Goal: Book appointment/travel/reservation

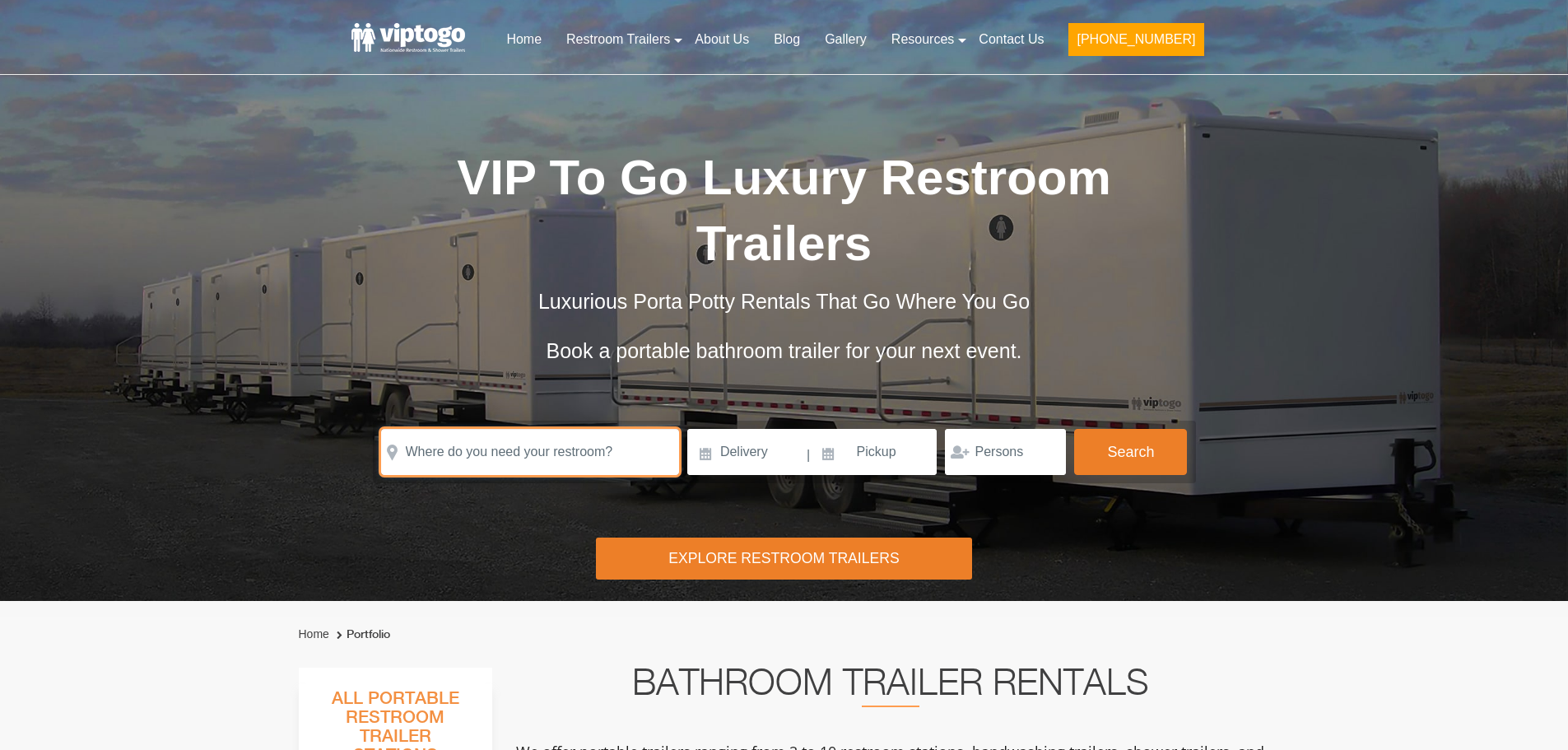
click at [486, 429] on input "text" at bounding box center [529, 451] width 298 height 47
paste input "[STREET_ADDRESS][PERSON_NAME][US_STATE]"
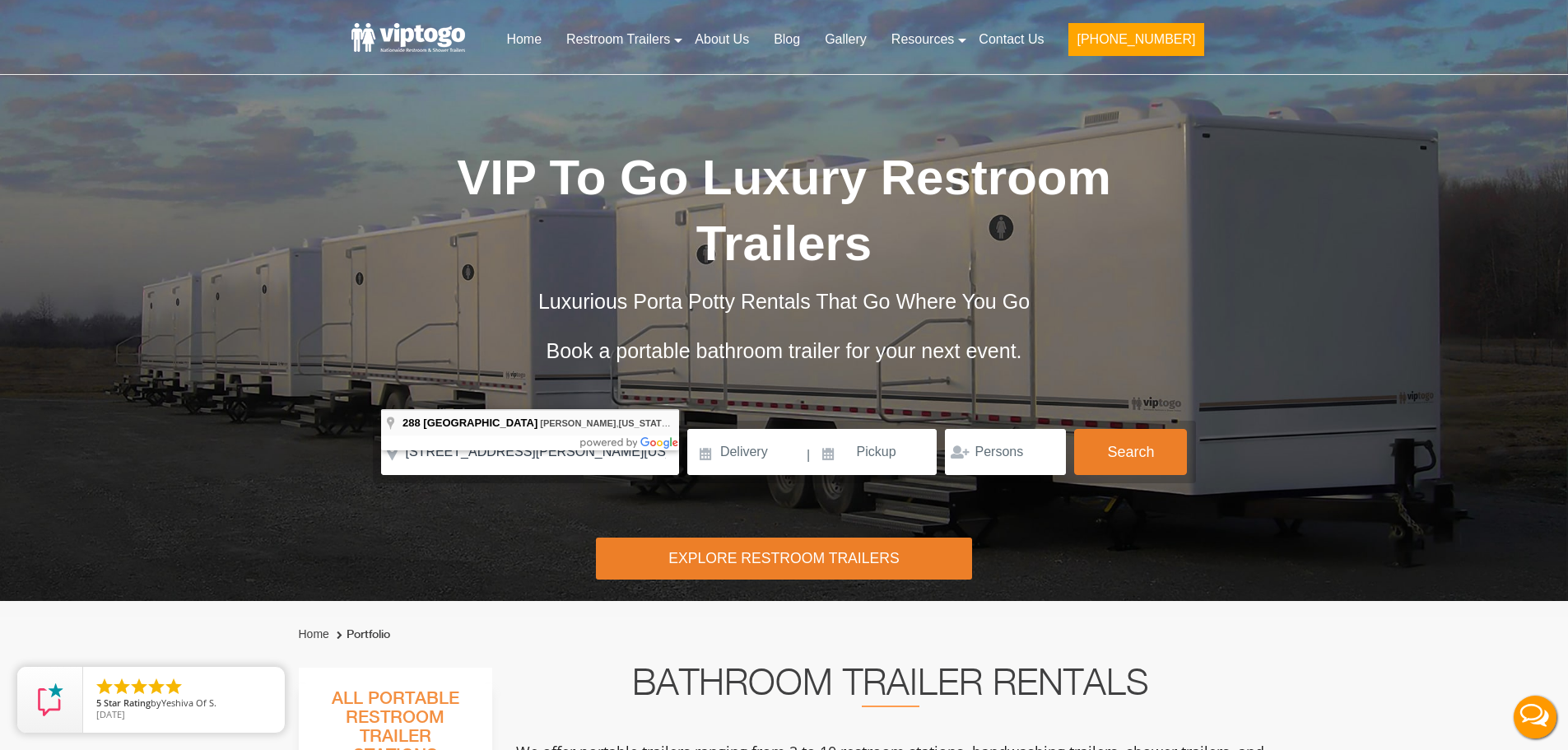
type input "[STREET_ADDRESS][PERSON_NAME][US_STATE]"
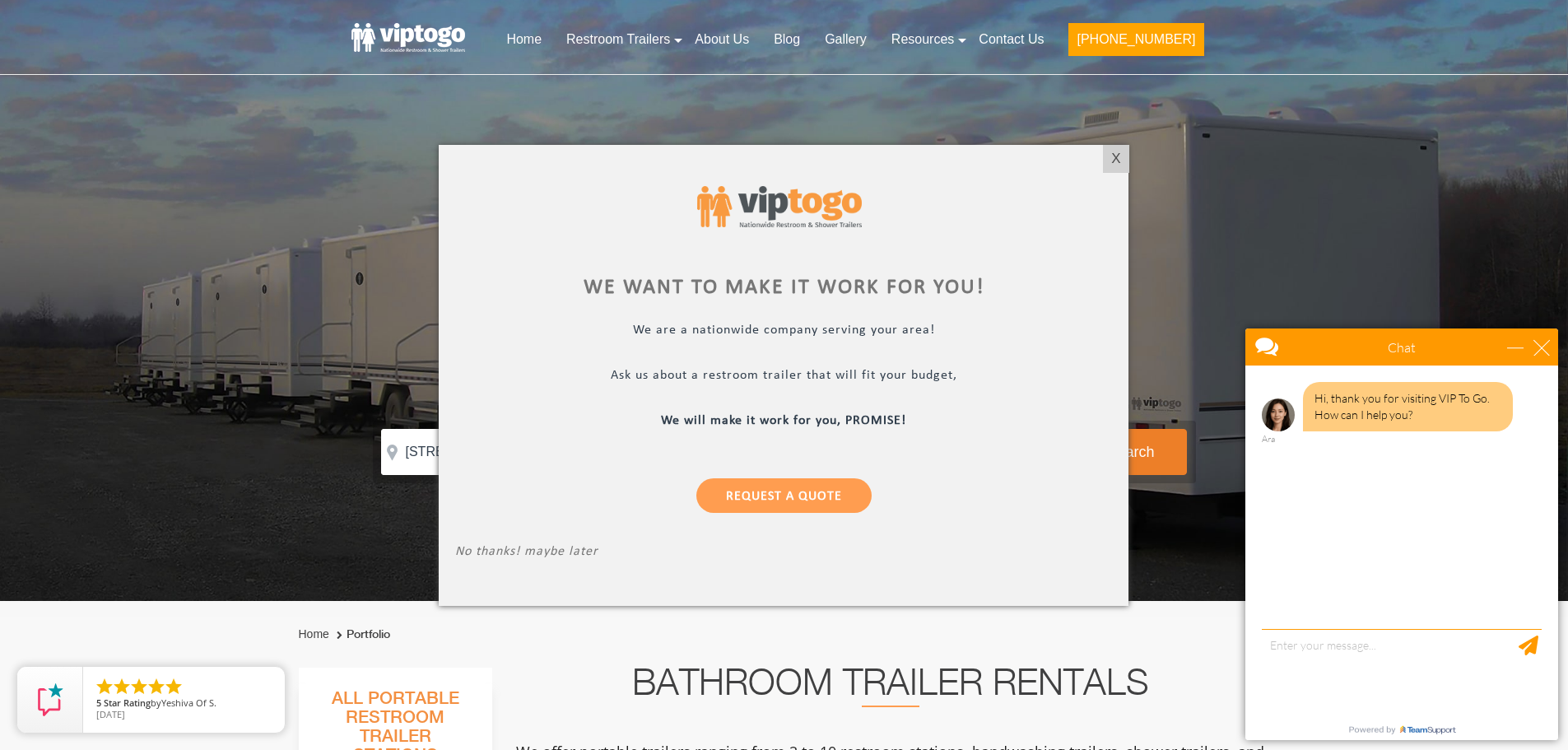
drag, startPoint x: 1113, startPoint y: 157, endPoint x: 1129, endPoint y: 152, distance: 16.8
click at [1113, 157] on div "X" at bounding box center [1115, 159] width 25 height 28
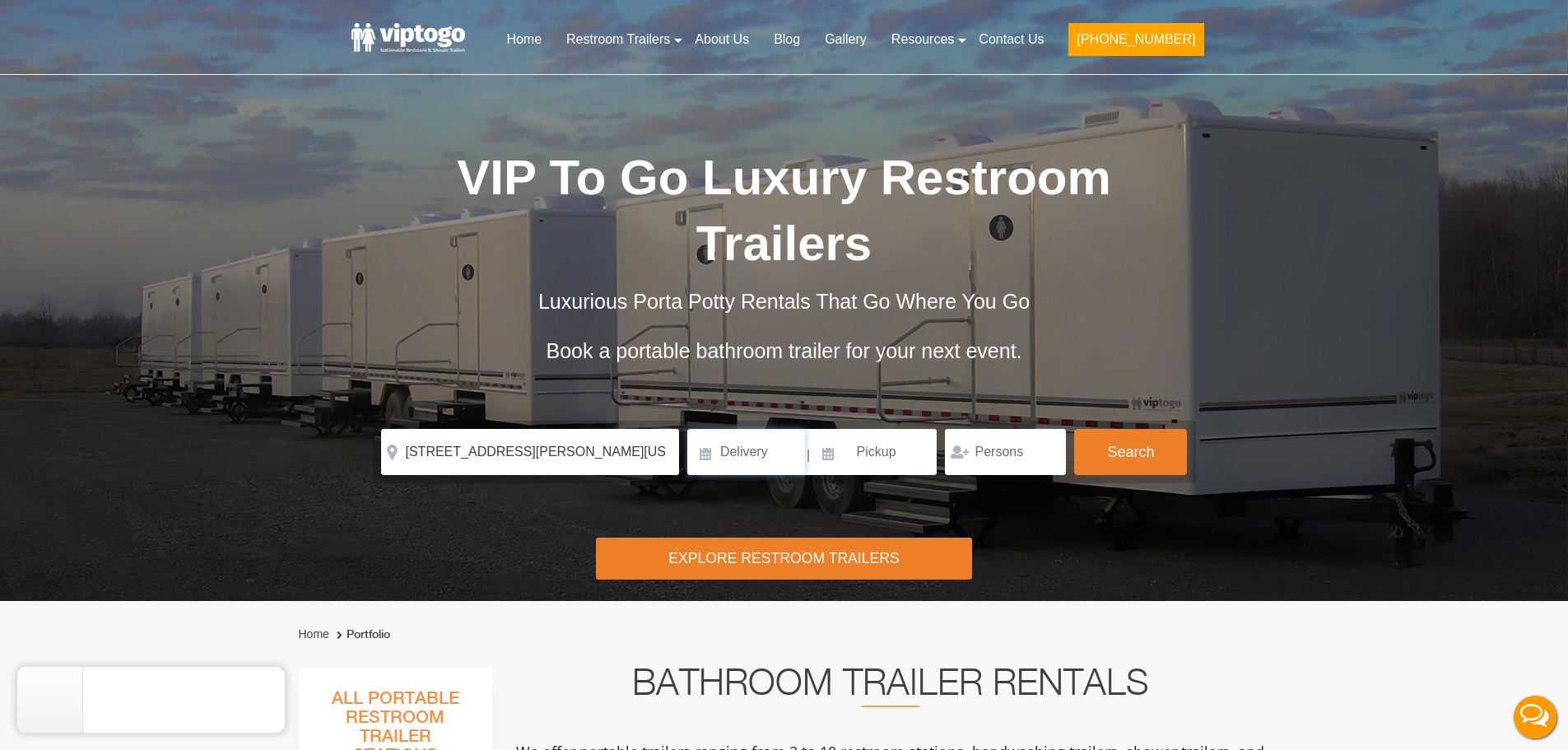
click at [764, 429] on input at bounding box center [746, 451] width 118 height 47
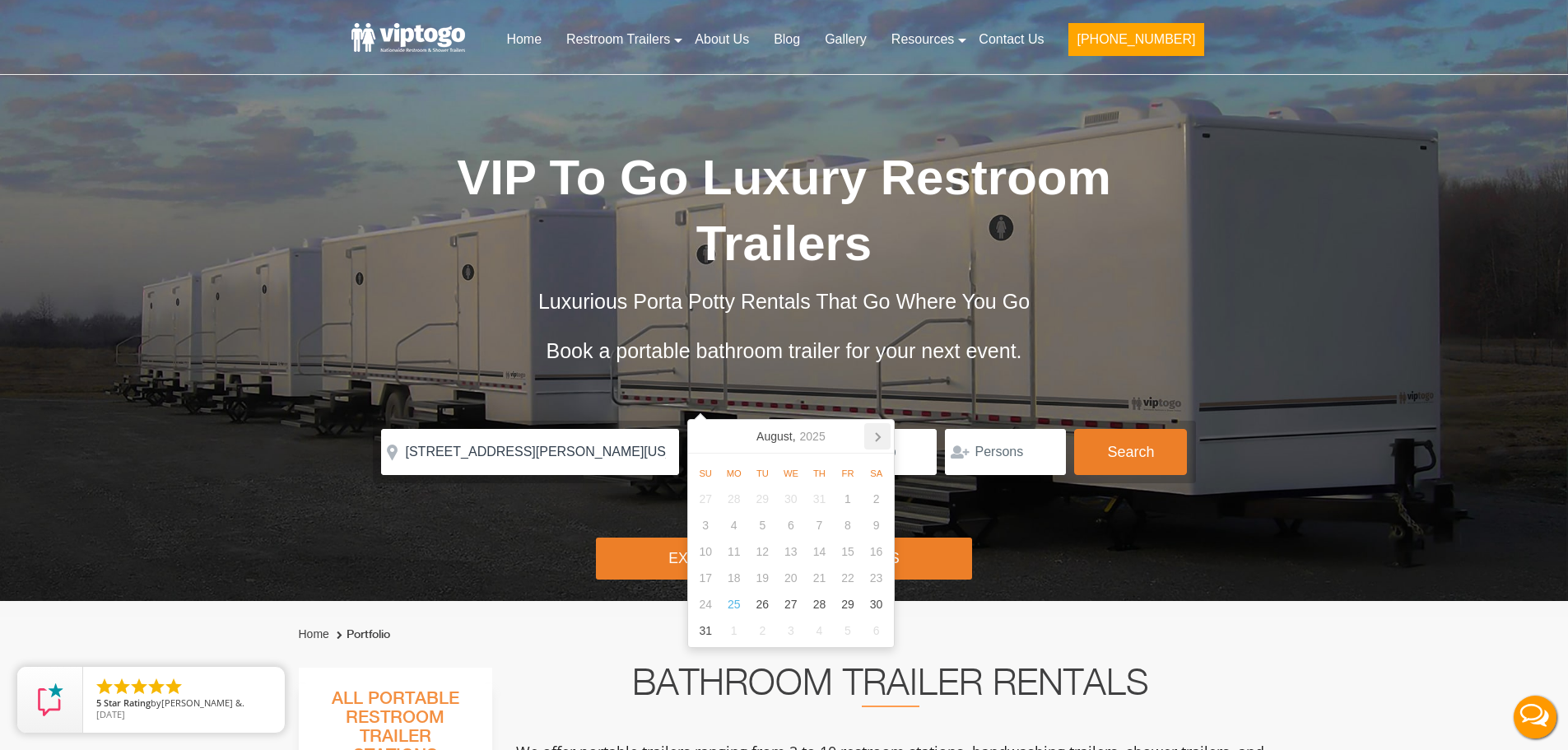
click at [880, 438] on icon at bounding box center [877, 436] width 26 height 26
click at [879, 438] on icon at bounding box center [878, 436] width 4 height 8
click at [878, 438] on icon at bounding box center [878, 436] width 4 height 8
click at [706, 435] on icon at bounding box center [705, 436] width 26 height 26
click at [852, 551] on div "14" at bounding box center [848, 552] width 29 height 26
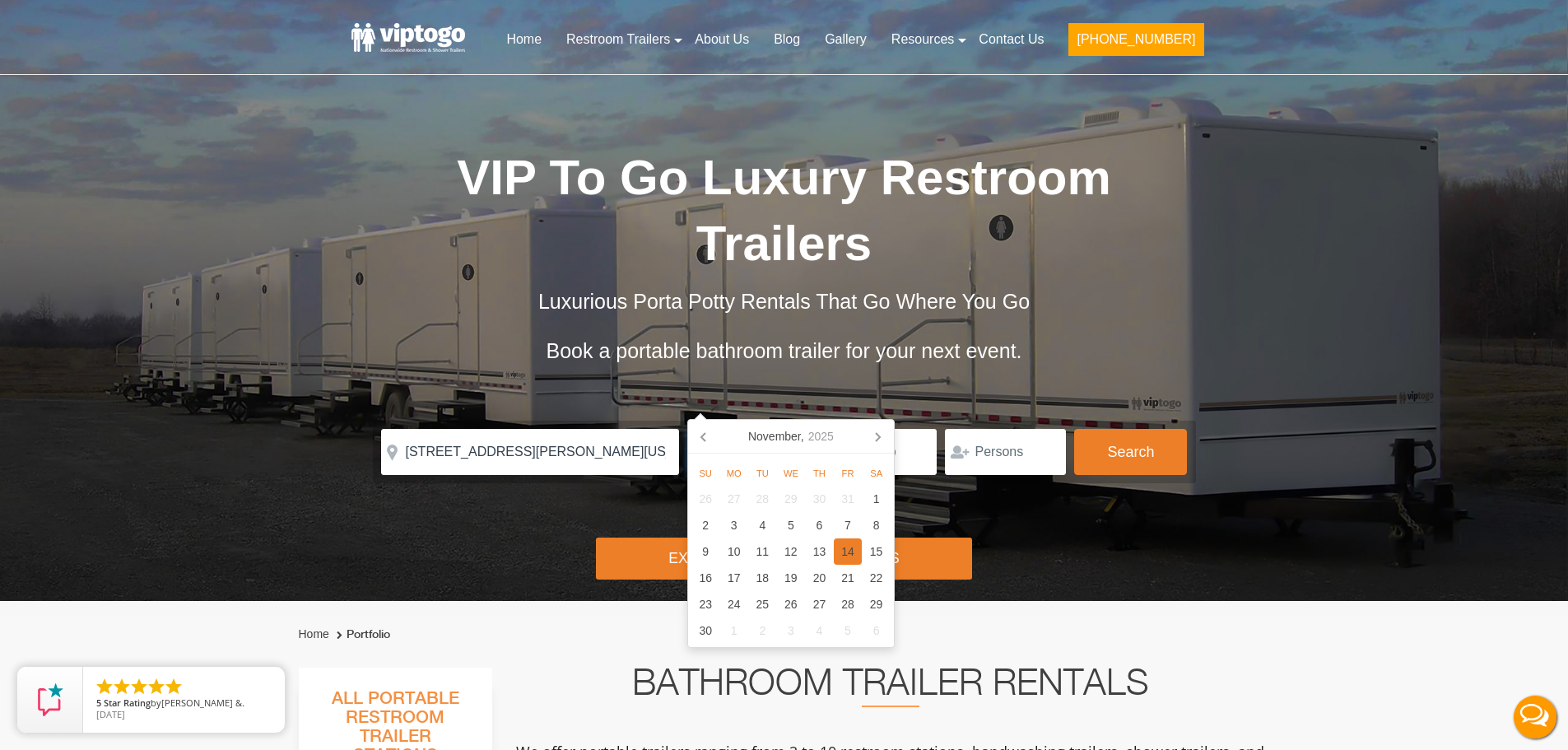
type input "[DATE]"
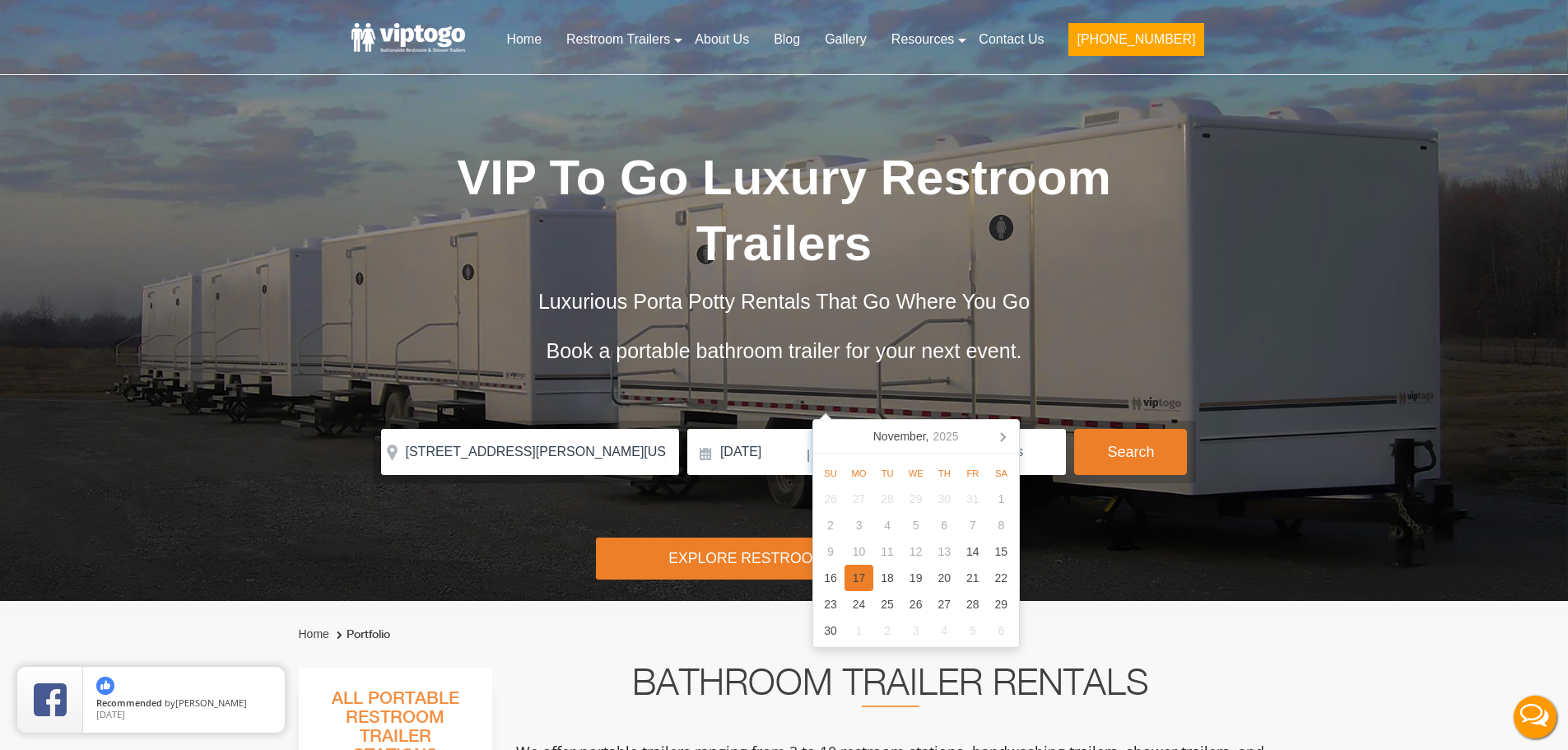
click at [856, 582] on div "17" at bounding box center [859, 578] width 29 height 26
type input "[DATE]"
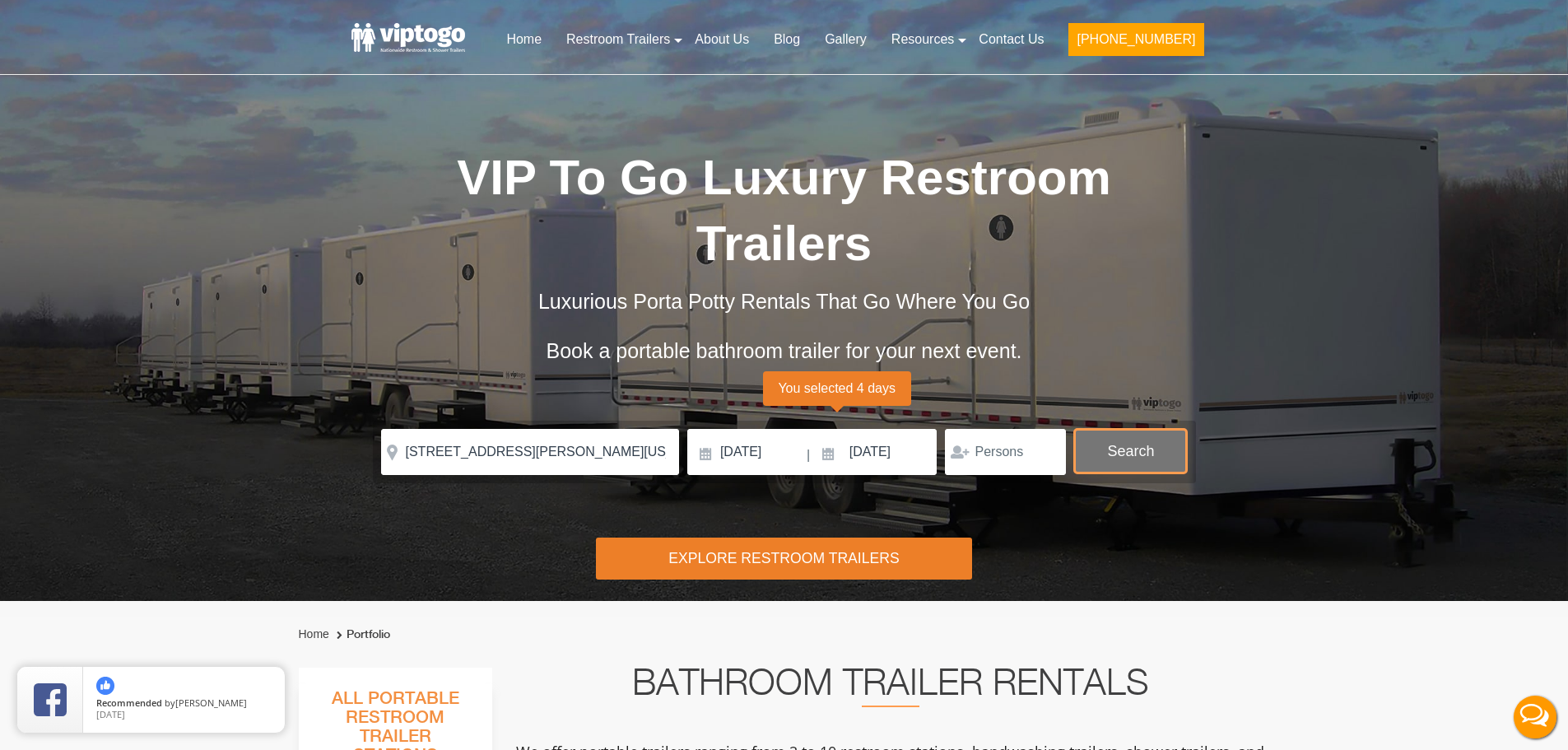
click at [1124, 429] on button "Search" at bounding box center [1130, 451] width 112 height 45
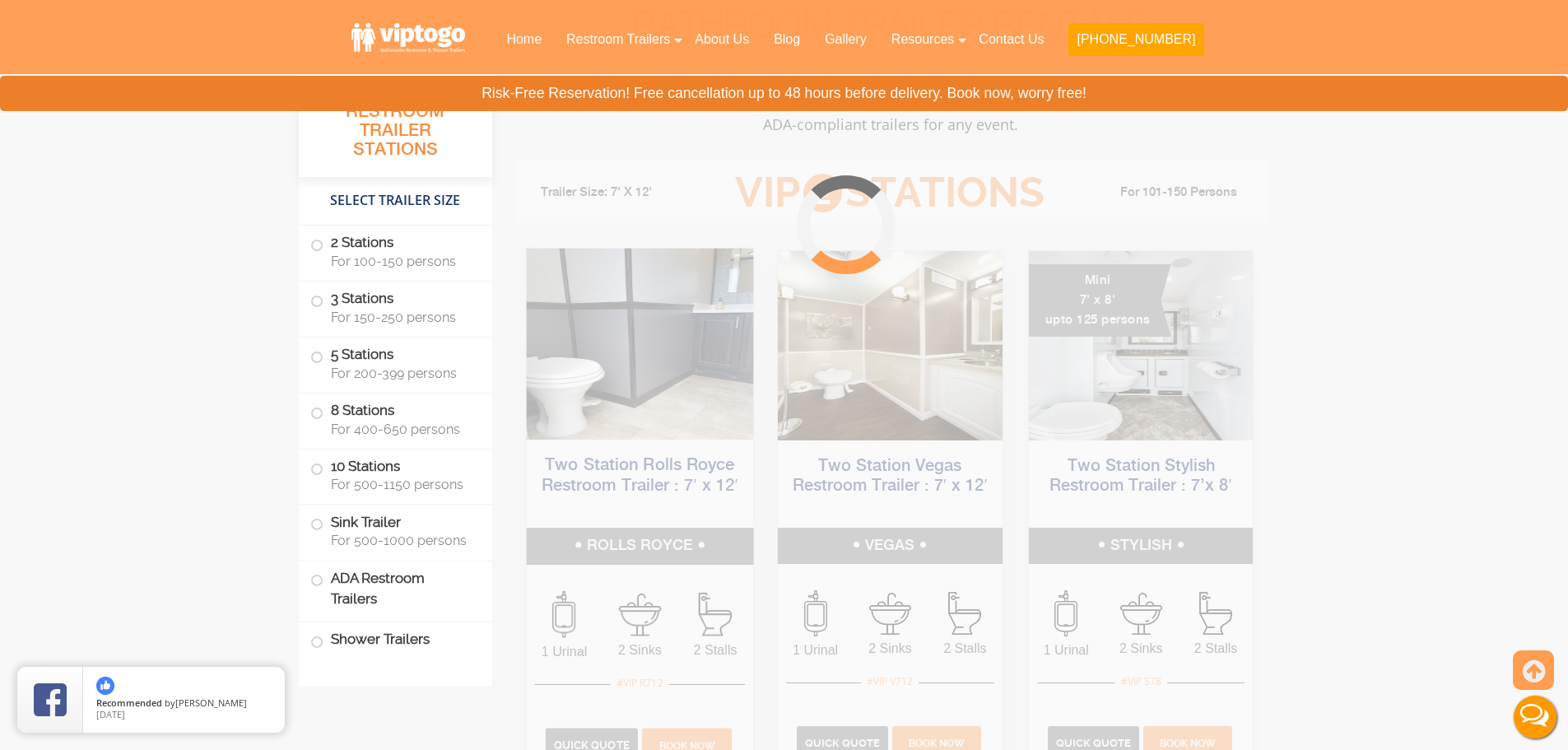
scroll to position [667, 0]
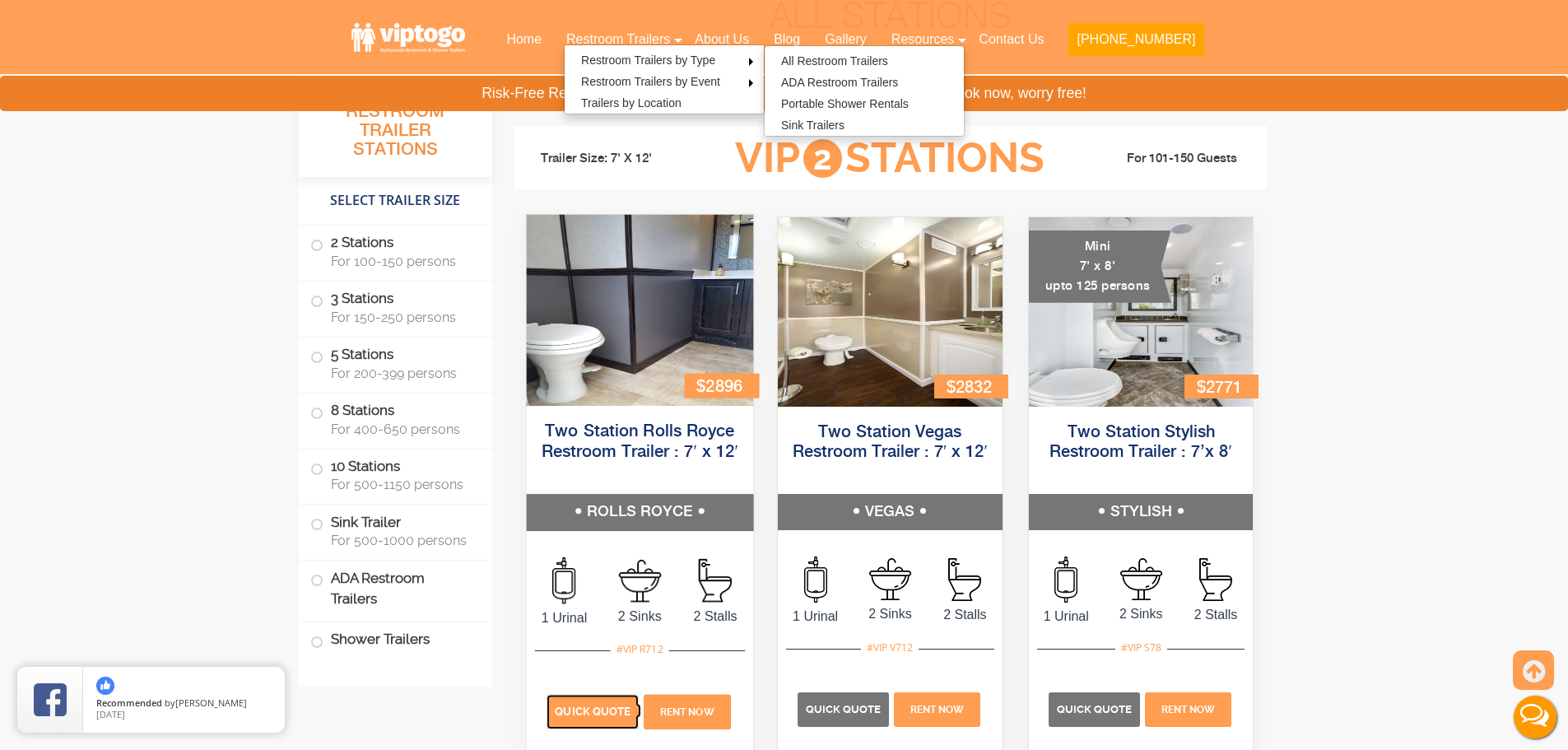
click at [573, 706] on span "Quick Quote" at bounding box center [593, 711] width 76 height 12
